Goal: Navigation & Orientation: Find specific page/section

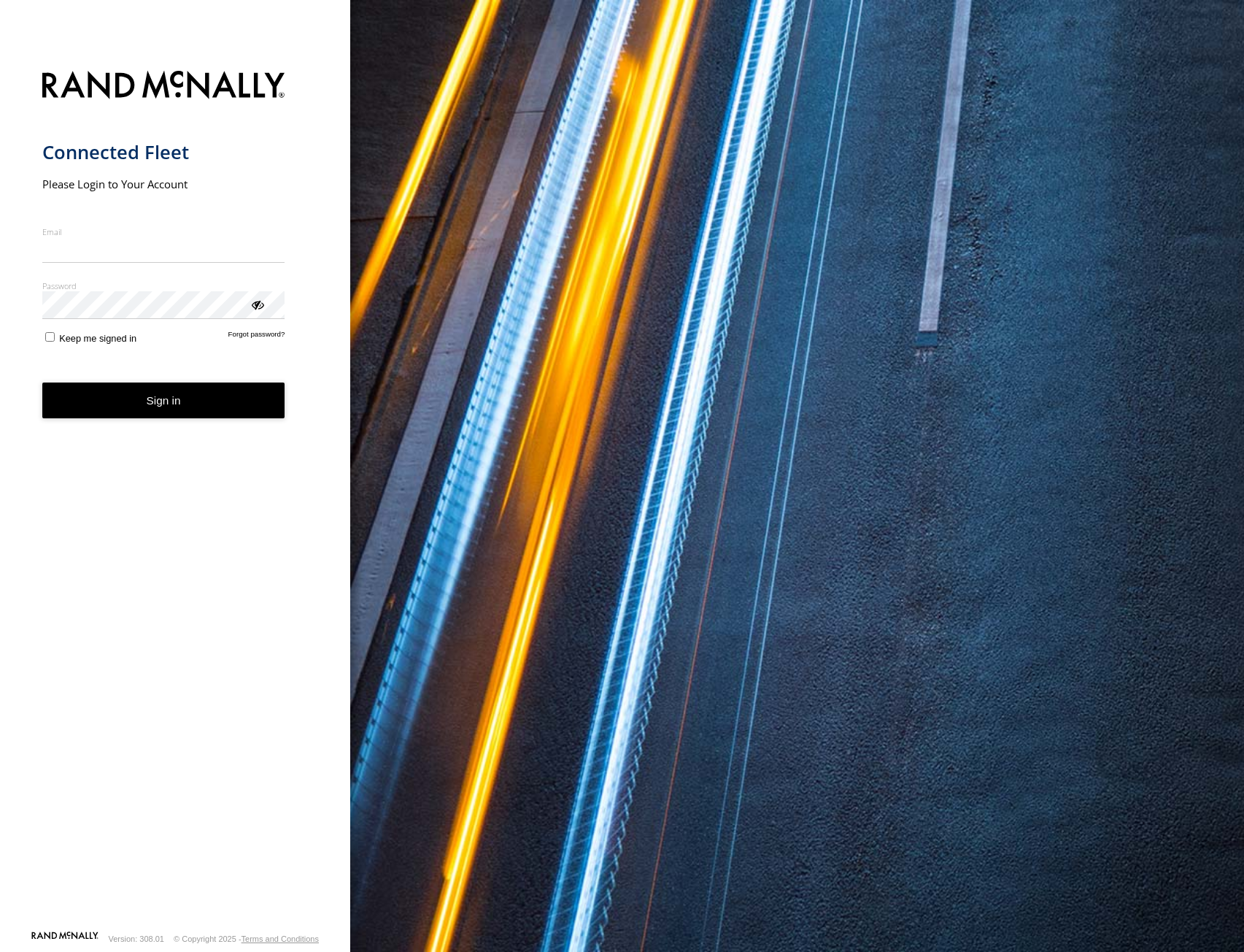
type input "**********"
click at [146, 414] on button "Sign in" at bounding box center [164, 399] width 243 height 35
click at [146, 406] on button "Sign in" at bounding box center [164, 399] width 243 height 35
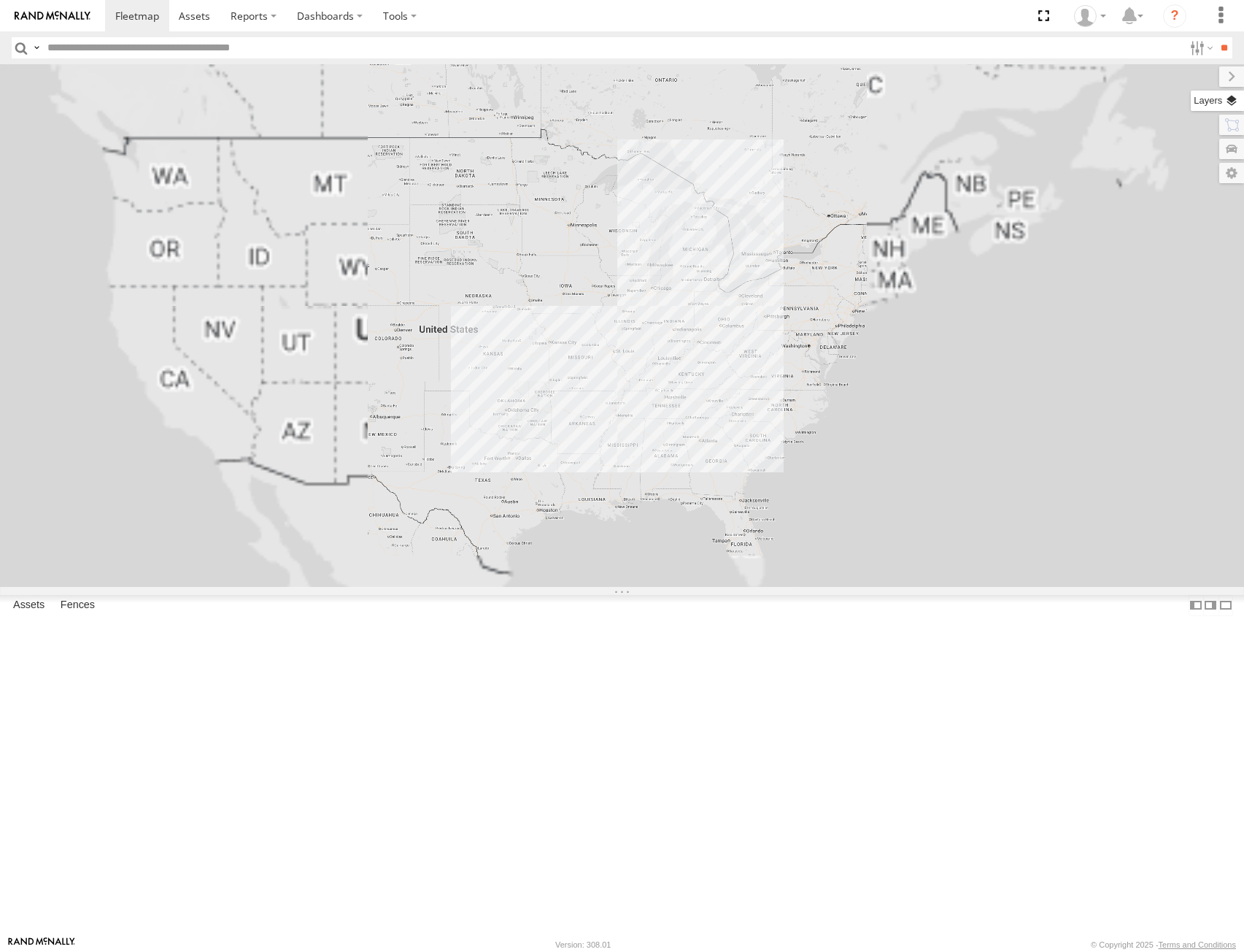
click at [1231, 94] on label at bounding box center [1218, 100] width 54 height 20
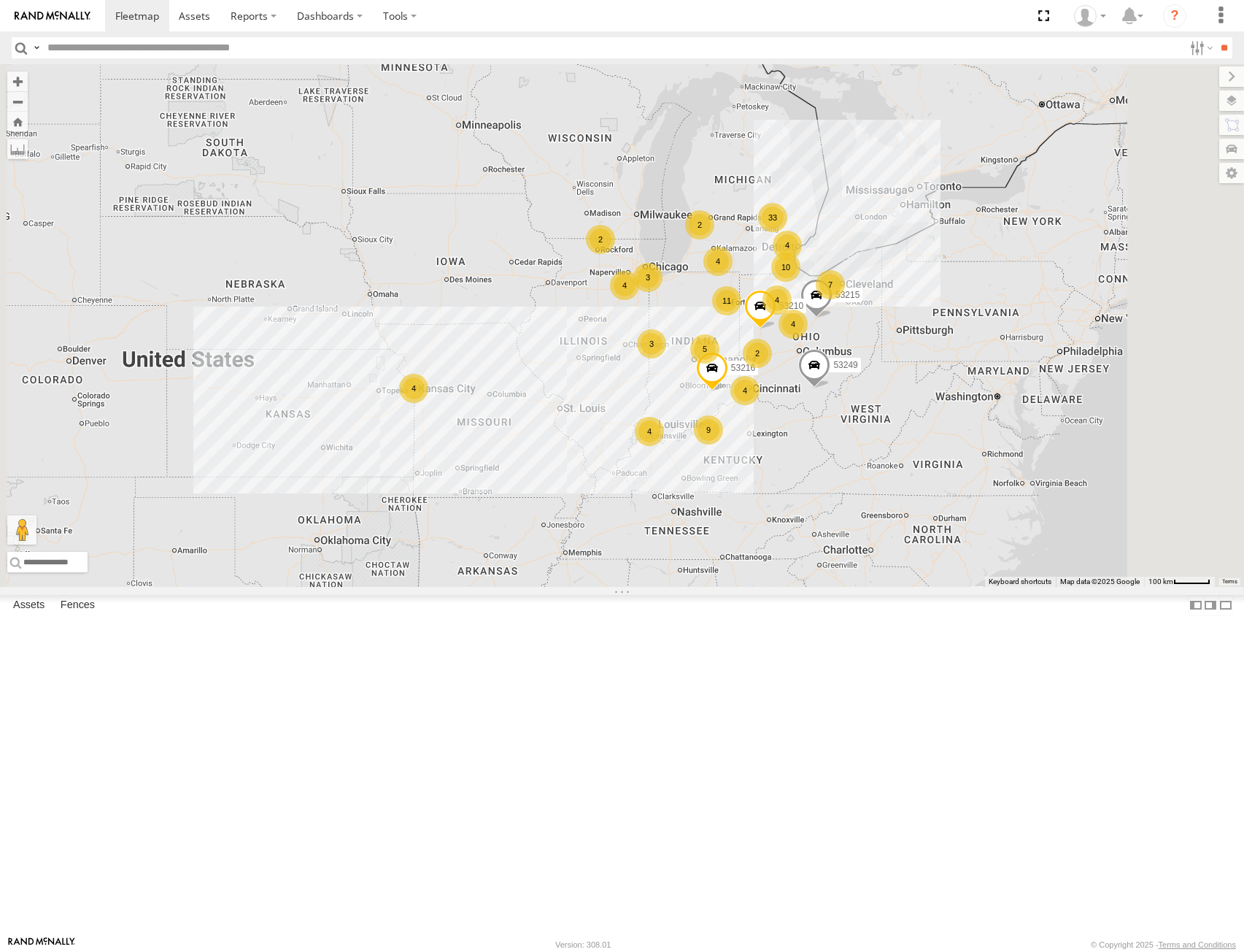
click at [0, 0] on span "Basemaps" at bounding box center [0, 0] width 0 height 0
click at [0, 0] on span "Satellite + Roadmap" at bounding box center [0, 0] width 0 height 0
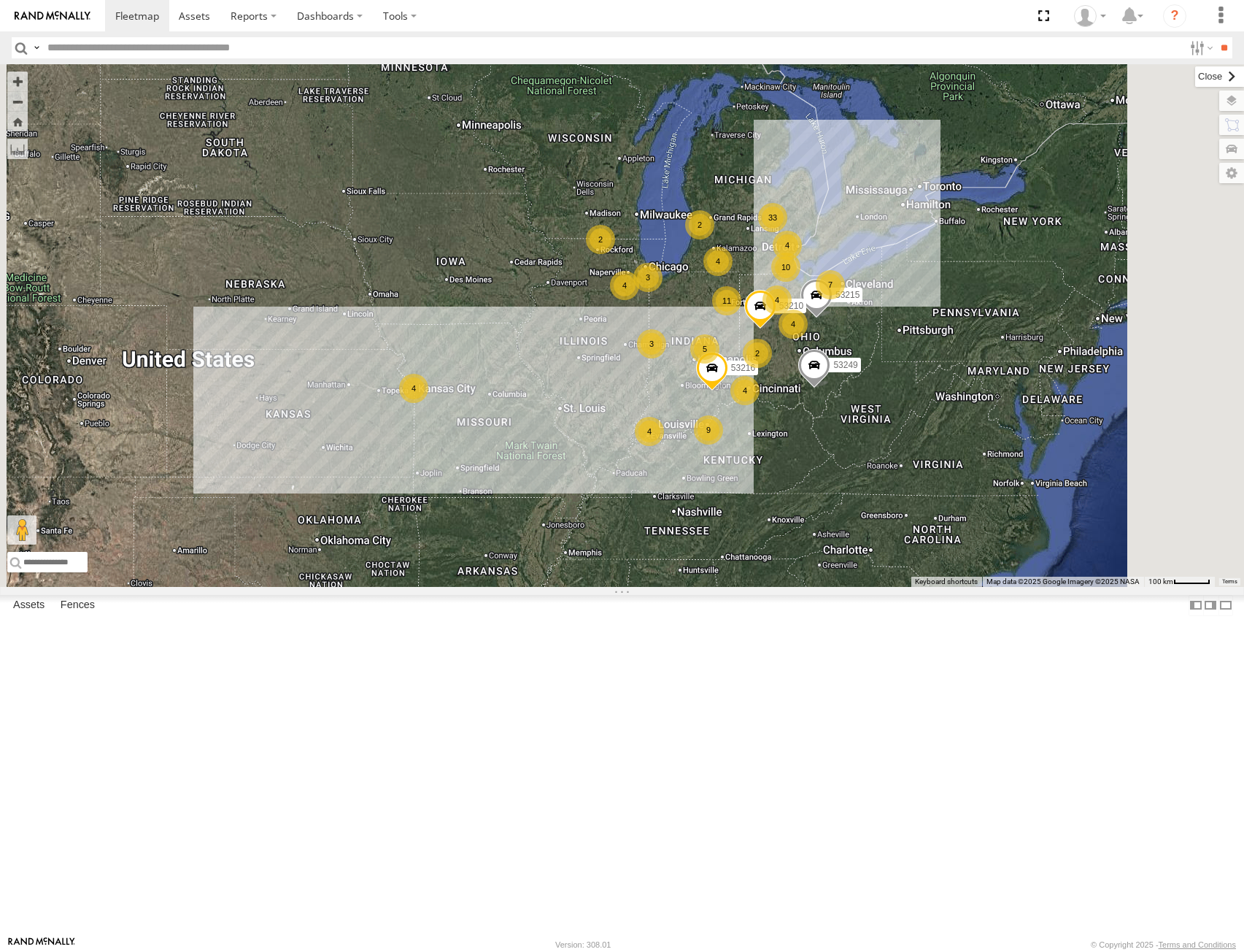
click at [1195, 80] on label at bounding box center [1219, 76] width 49 height 20
